Goal: Navigation & Orientation: Find specific page/section

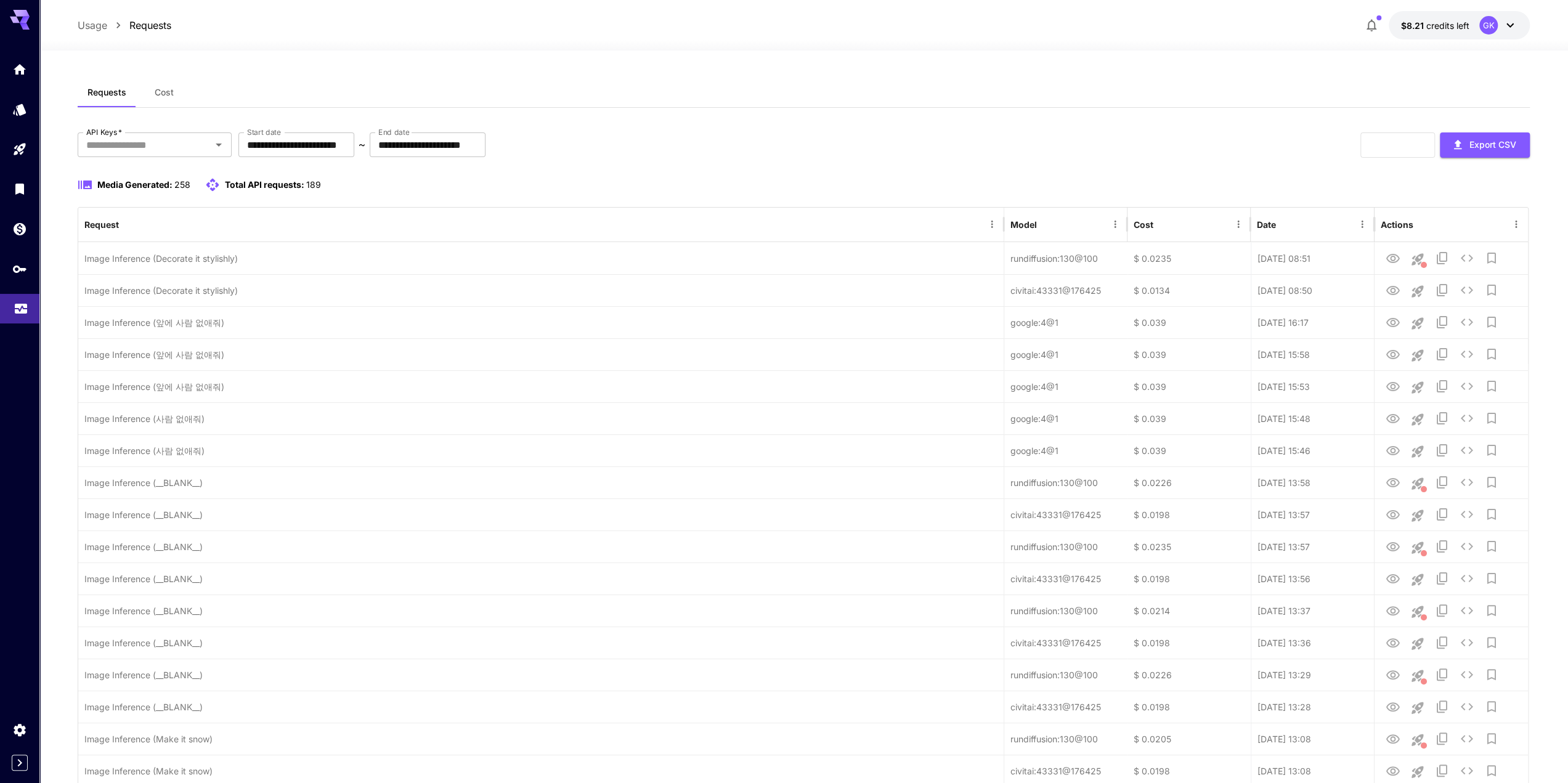
drag, startPoint x: 23, startPoint y: 298, endPoint x: 586, endPoint y: 23, distance: 626.6
click at [22, 299] on link at bounding box center [20, 309] width 40 height 30
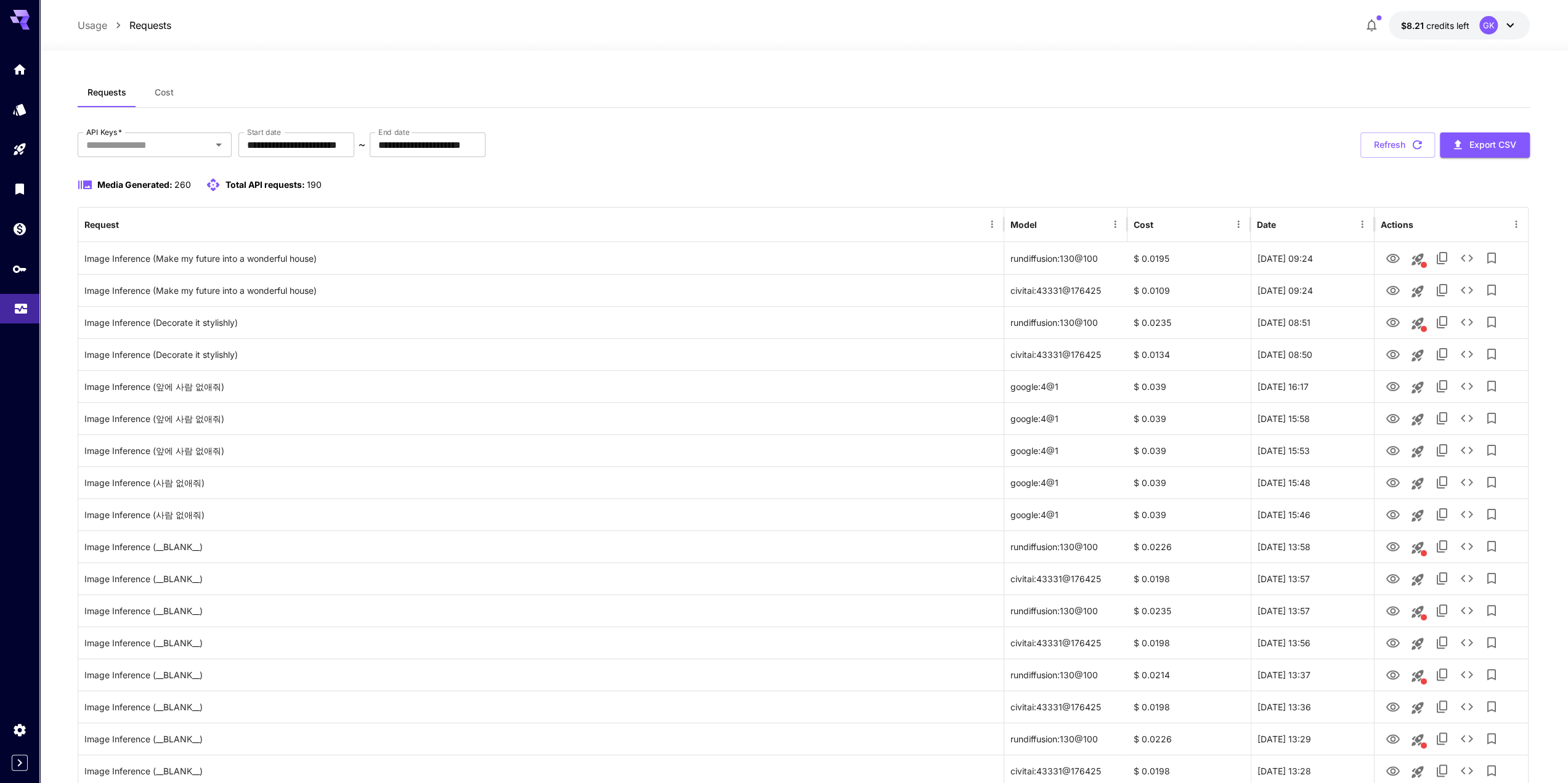
click at [22, 306] on icon "Usage" at bounding box center [21, 305] width 15 height 15
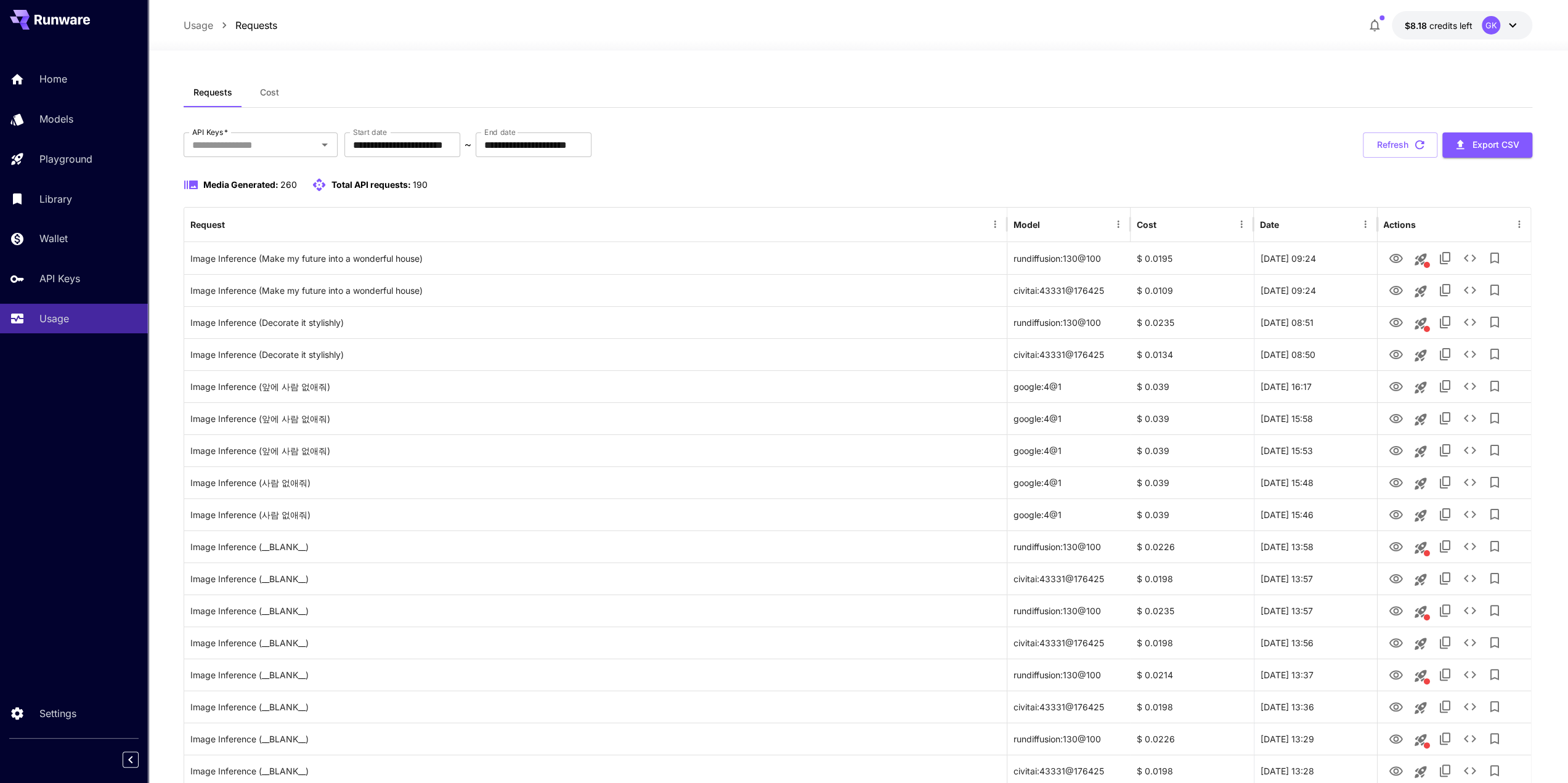
drag, startPoint x: 116, startPoint y: 330, endPoint x: 416, endPoint y: 0, distance: 446.0
click at [116, 329] on link "Usage" at bounding box center [74, 319] width 148 height 30
click at [31, 323] on link "Usage" at bounding box center [74, 319] width 148 height 30
click at [34, 106] on link "Models" at bounding box center [74, 119] width 148 height 30
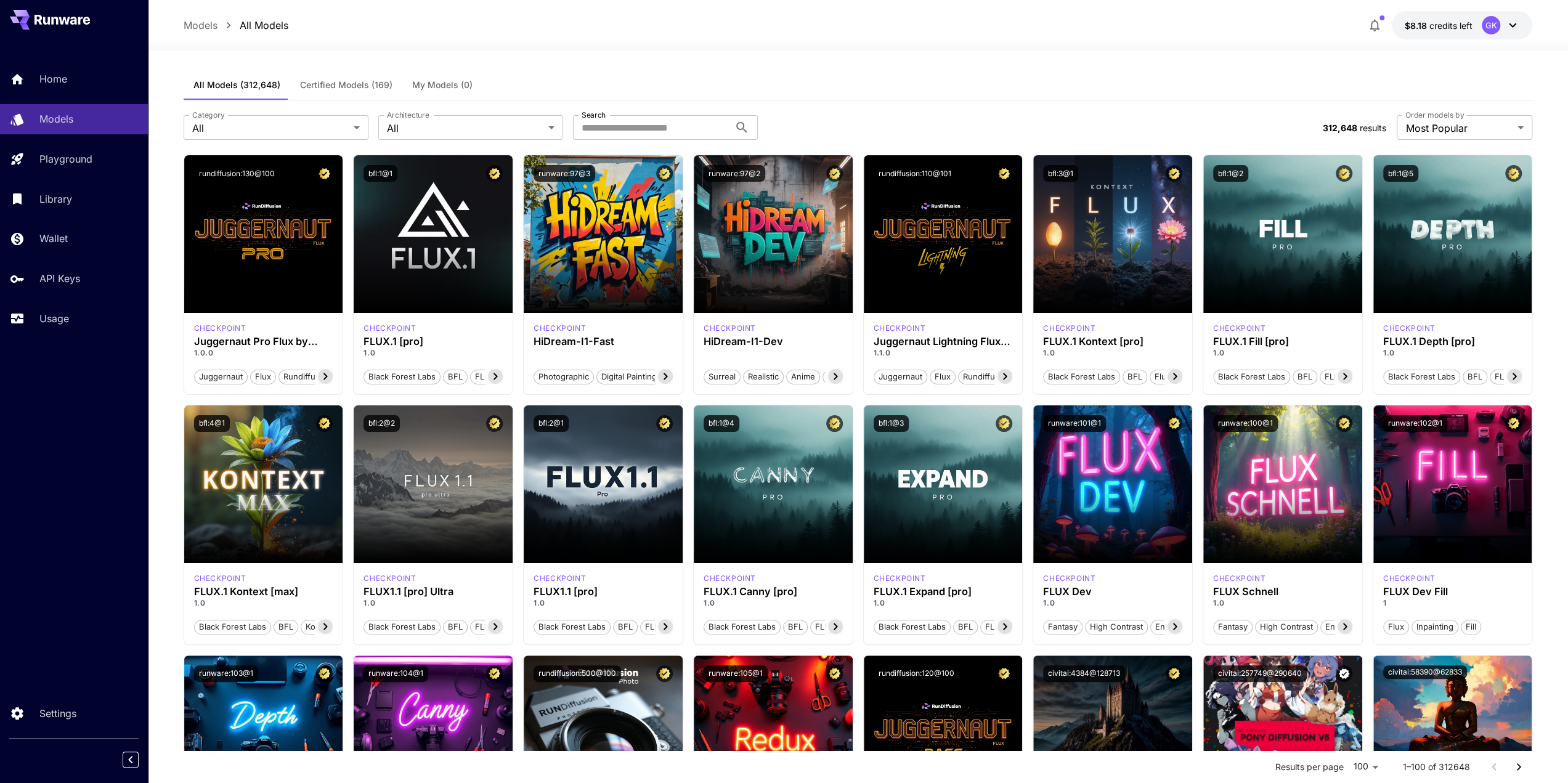
click at [57, 57] on div "Home Models Playground Library Wallet API Keys Usage" at bounding box center [74, 199] width 148 height 319
click at [57, 75] on p "Home" at bounding box center [56, 78] width 28 height 15
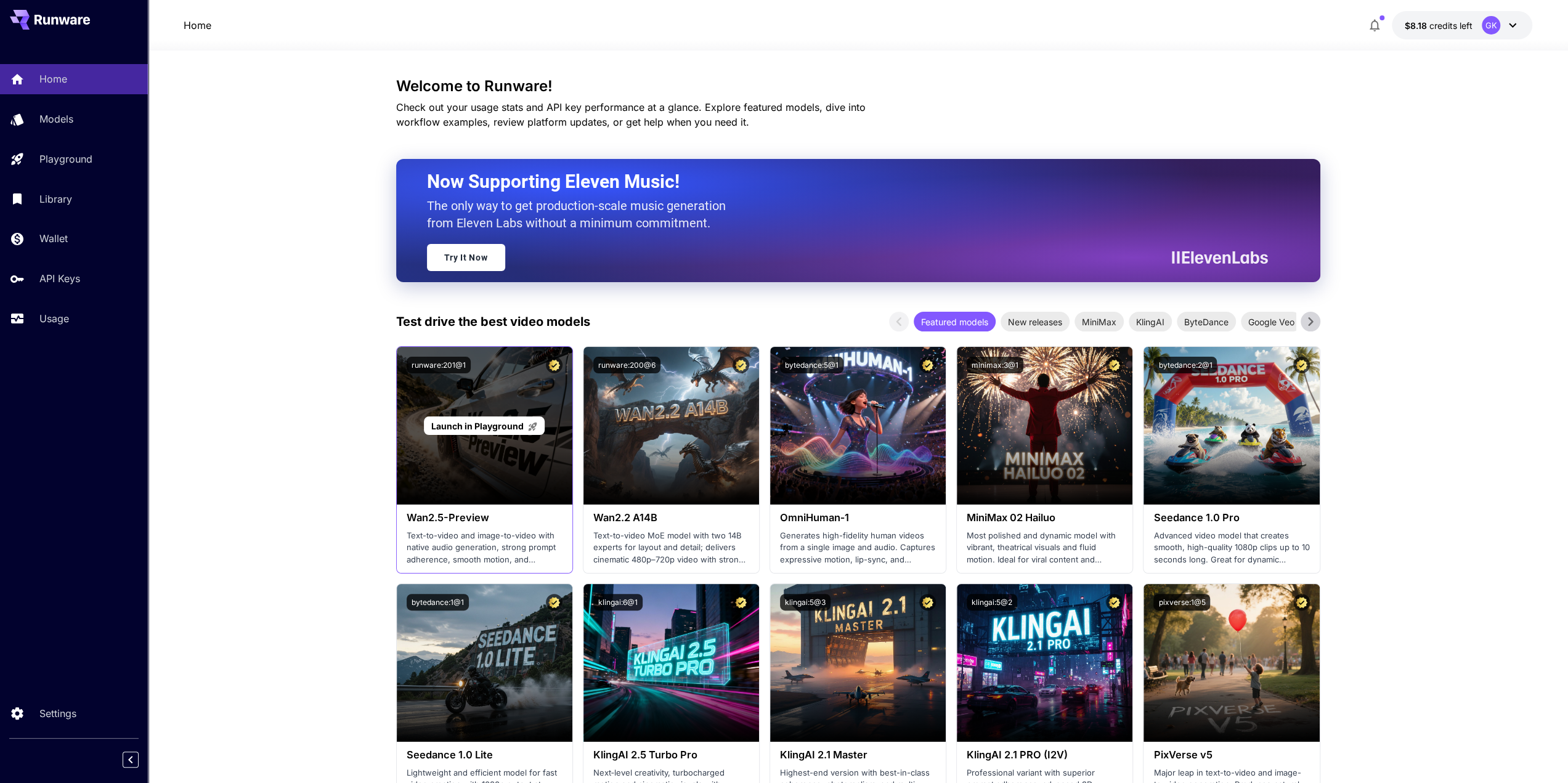
click at [477, 423] on span "Launch in Playground" at bounding box center [478, 426] width 92 height 11
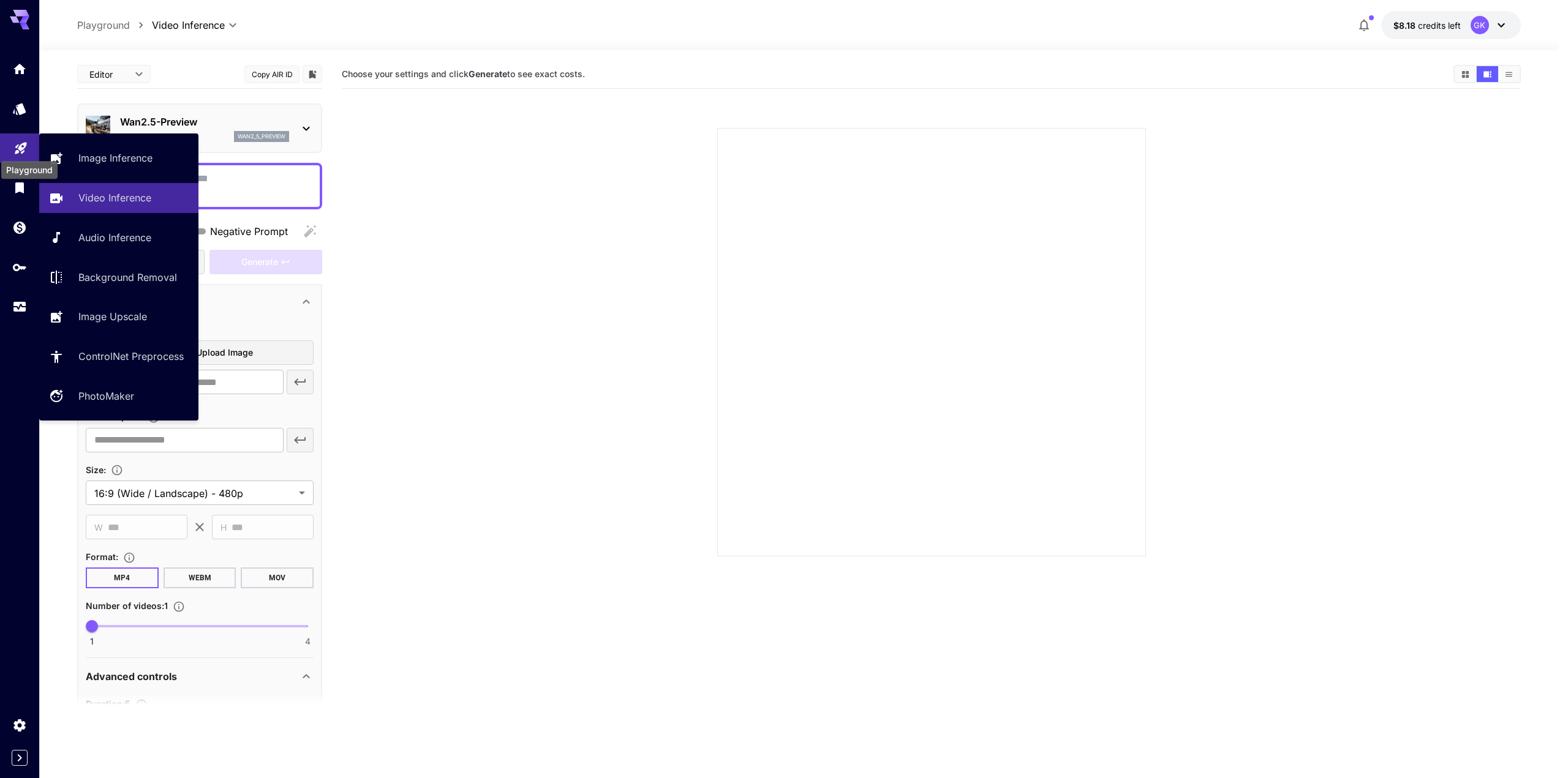
click at [24, 150] on icon "Playground" at bounding box center [21, 146] width 14 height 14
type input "**********"
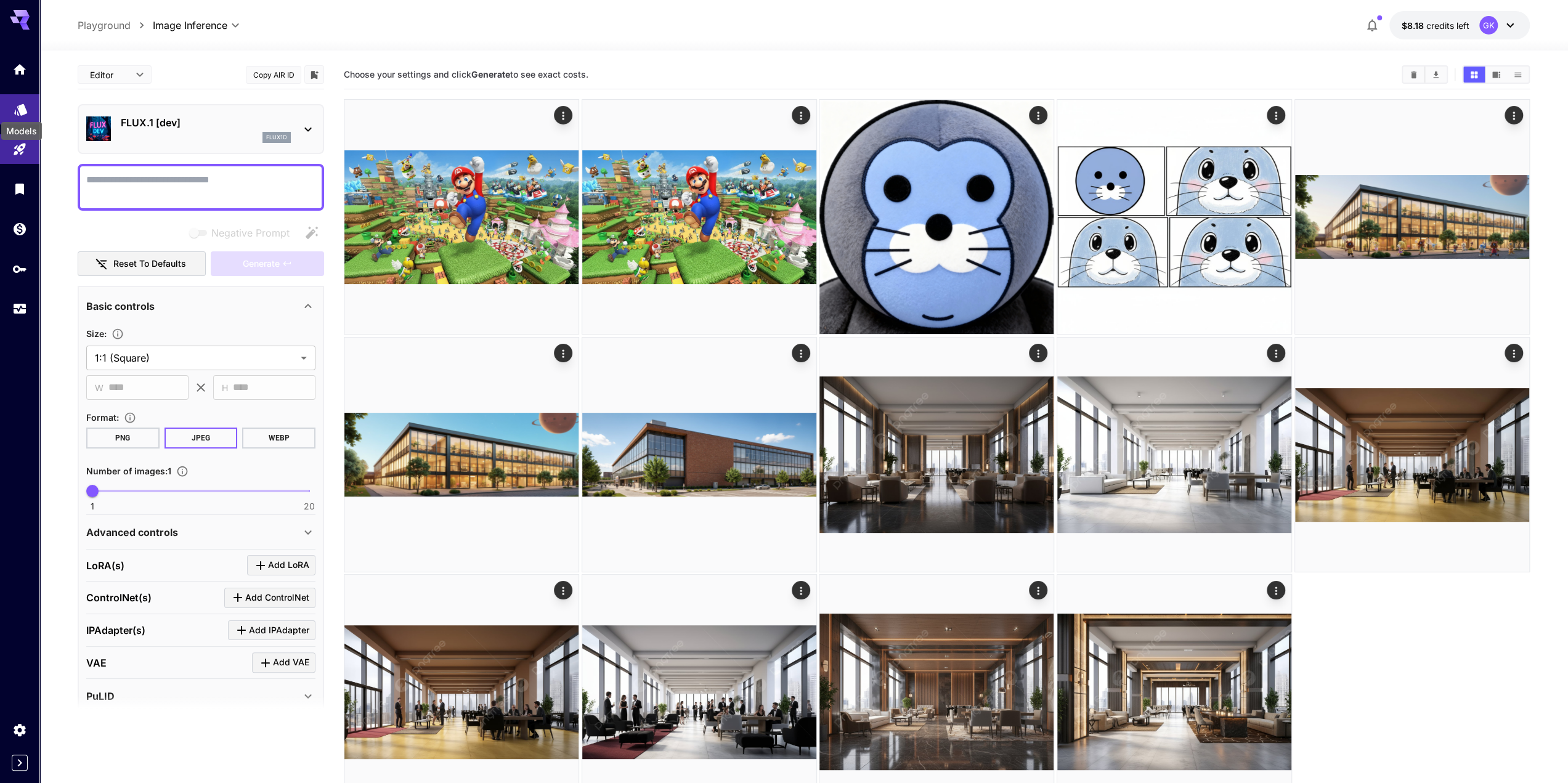
click at [22, 110] on icon "Models" at bounding box center [20, 106] width 13 height 12
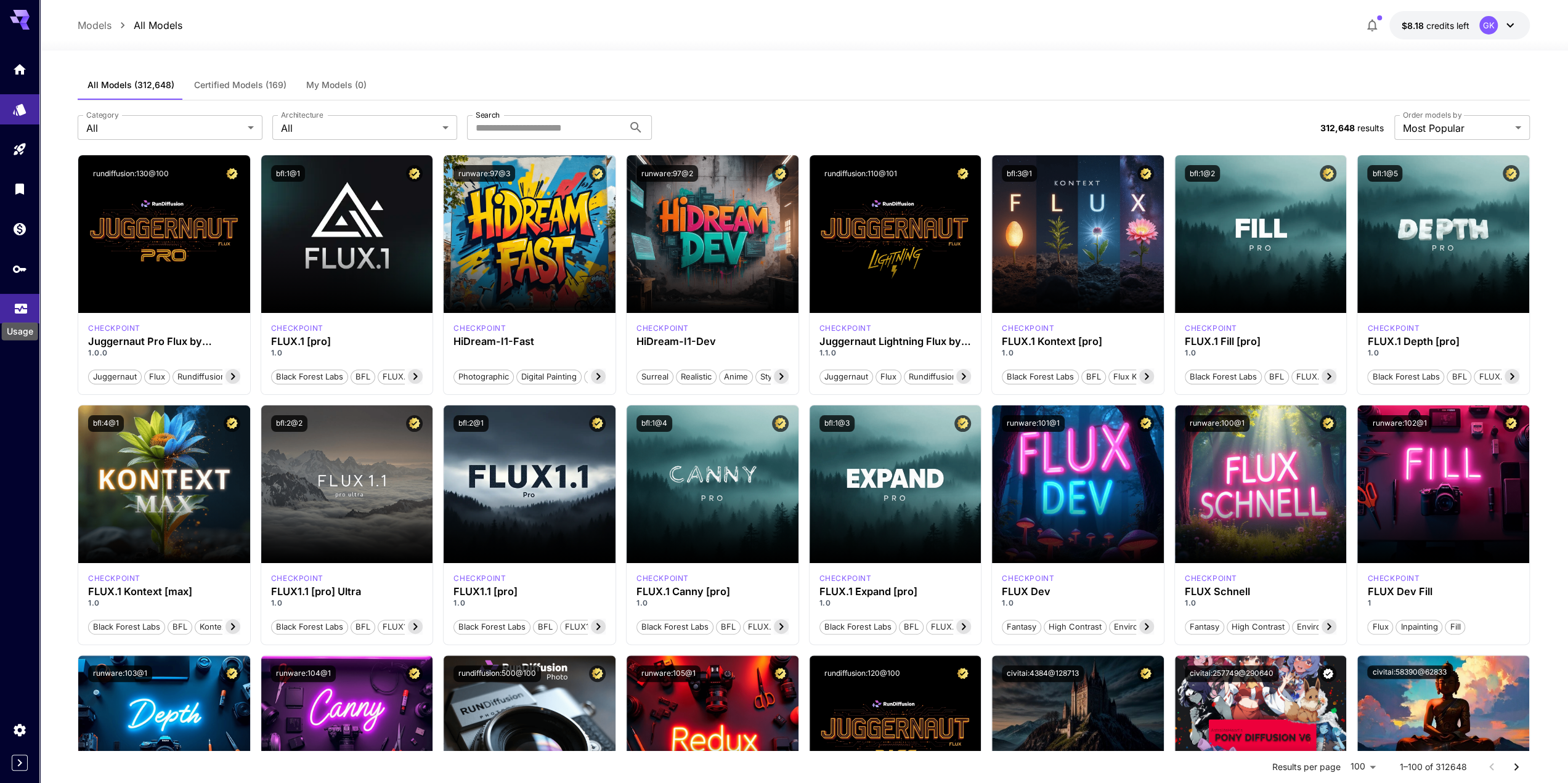
click at [15, 307] on icon "Usage" at bounding box center [20, 309] width 13 height 6
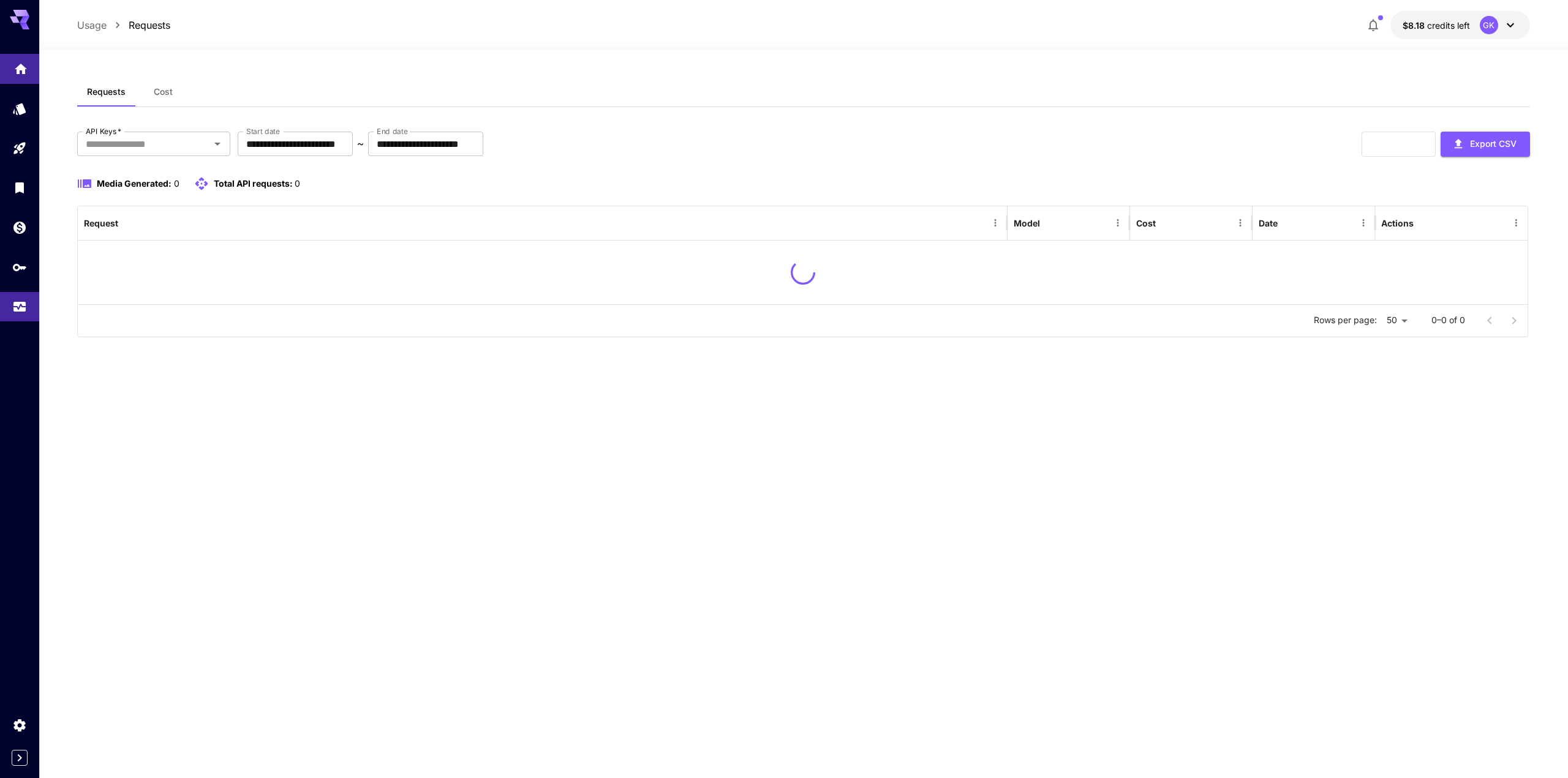
click at [12, 72] on link at bounding box center [20, 69] width 39 height 30
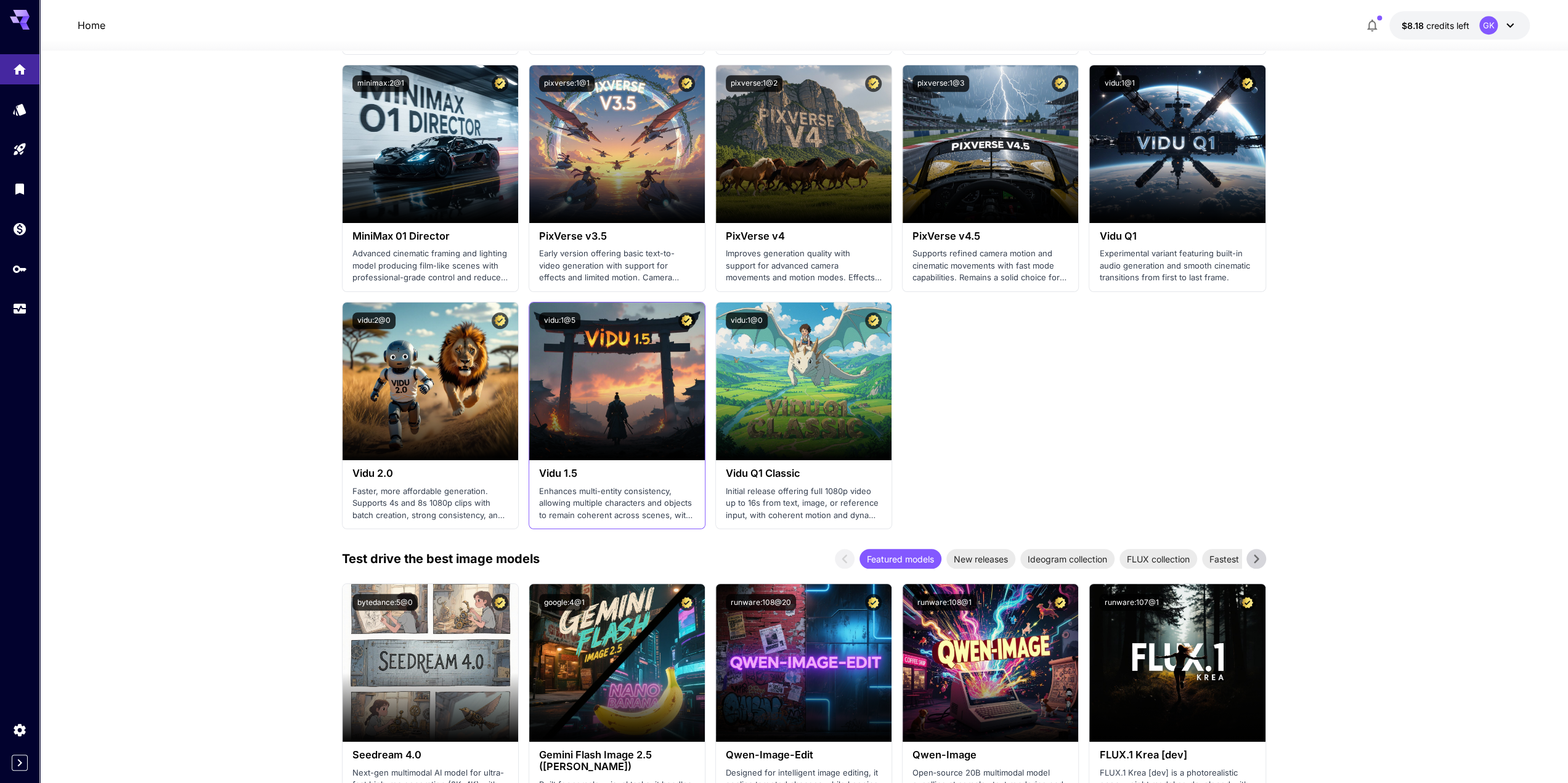
scroll to position [1109, 0]
